Goal: Information Seeking & Learning: Learn about a topic

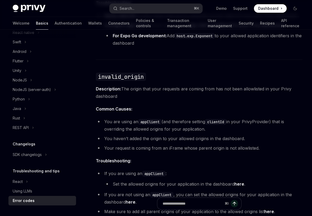
scroll to position [197, 0]
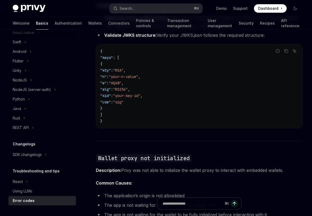
scroll to position [828, 0]
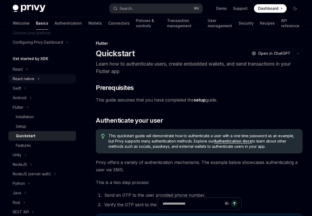
scroll to position [122, 0]
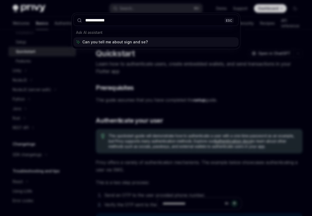
type input "**********"
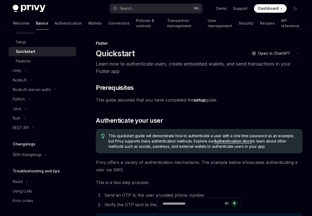
type textarea "*"
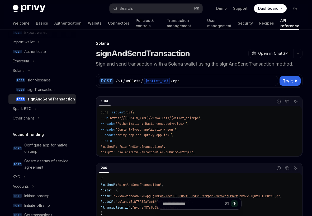
click at [130, 56] on h1 "signAndSendTransaction" at bounding box center [143, 54] width 94 height 10
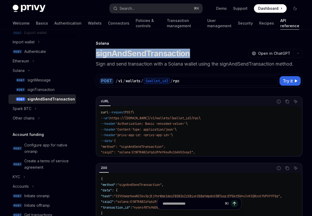
copy h1 "signAndSendTransaction"
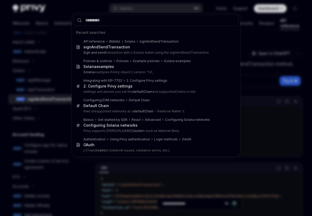
type input "**********"
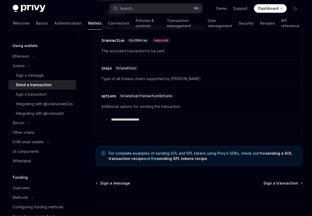
scroll to position [1340, 0]
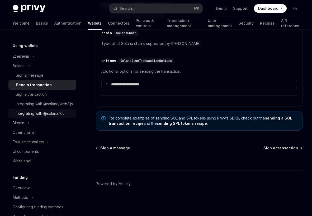
click at [60, 118] on link "Integrating with @solana/kit" at bounding box center [42, 114] width 68 height 10
type textarea "*"
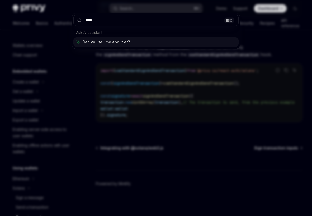
type input "*****"
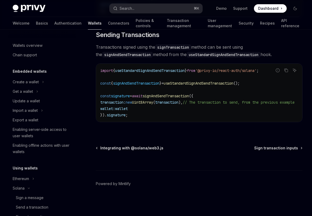
type textarea "*"
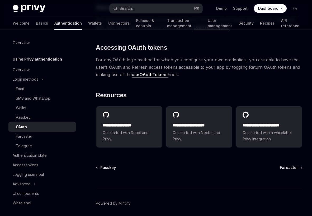
scroll to position [1146, 0]
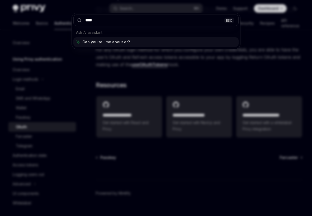
type input "*****"
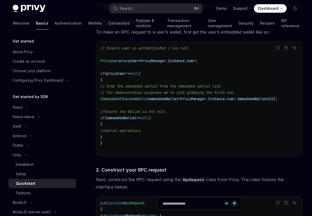
scroll to position [830, 0]
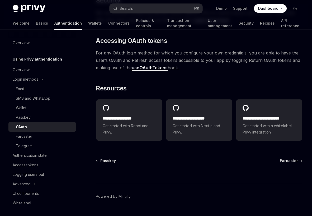
scroll to position [1146, 0]
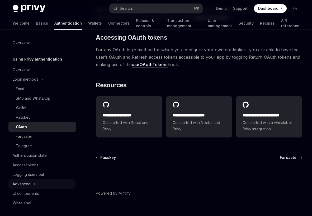
click at [35, 184] on icon "Toggle Advanced section" at bounding box center [35, 184] width 2 height 6
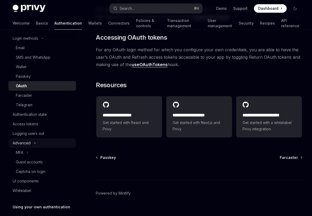
scroll to position [77, 0]
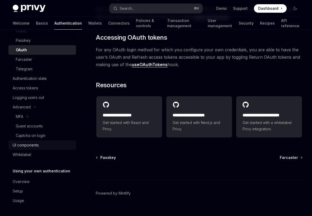
click at [35, 144] on div "UI components" at bounding box center [26, 145] width 26 height 6
type textarea "*"
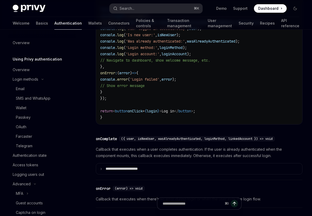
scroll to position [711, 0]
